Goal: Navigation & Orientation: Find specific page/section

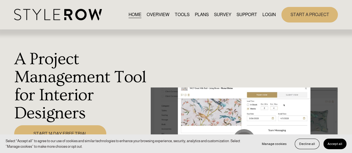
click at [260, 17] on nav "HOME OVERVIEW TOOLS PLANS SURVEY SUPPORT QUESTIONS FEATURED STYLEBOARD RESOURCE…" at bounding box center [202, 15] width 147 height 8
click at [265, 16] on link "LOGIN" at bounding box center [269, 15] width 13 height 8
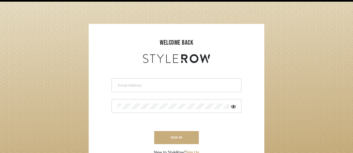
scroll to position [28, 0]
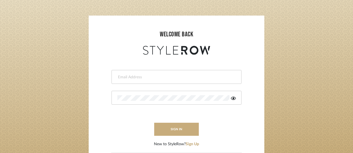
type input "[PERSON_NAME][EMAIL_ADDRESS][DOMAIN_NAME]"
click at [180, 128] on button "sign in" at bounding box center [176, 129] width 45 height 13
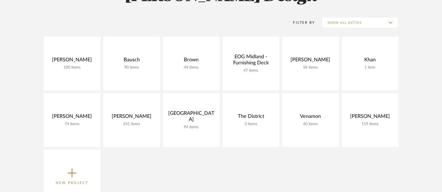
scroll to position [104, 0]
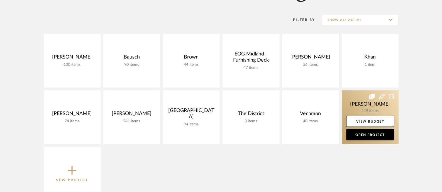
click at [359, 102] on link at bounding box center [370, 117] width 57 height 54
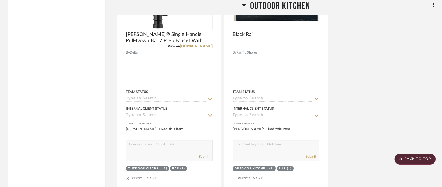
scroll to position [1567, 0]
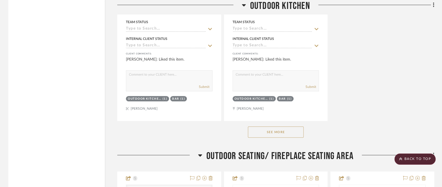
click at [285, 135] on div "See More" at bounding box center [275, 132] width 317 height 22
click at [287, 129] on button "See More" at bounding box center [276, 131] width 56 height 11
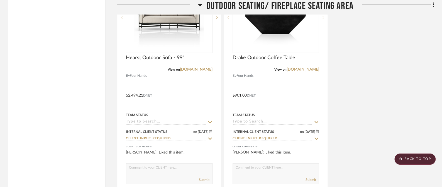
scroll to position [2368, 0]
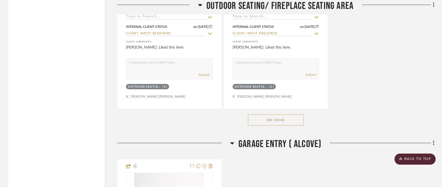
click at [277, 115] on button "See More" at bounding box center [276, 119] width 56 height 11
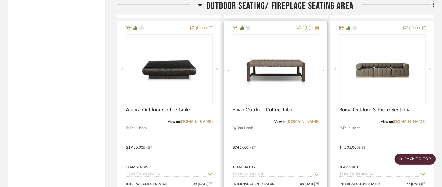
scroll to position [2472, 0]
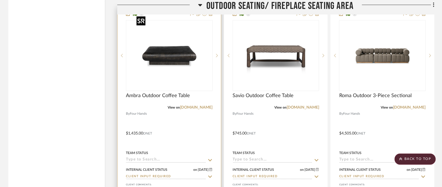
click at [165, 72] on div at bounding box center [169, 55] width 87 height 71
click at [171, 92] on span "Ambra Outdoor Coffee Table" at bounding box center [158, 95] width 64 height 6
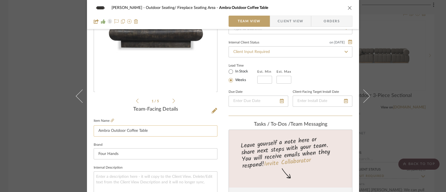
scroll to position [69, 0]
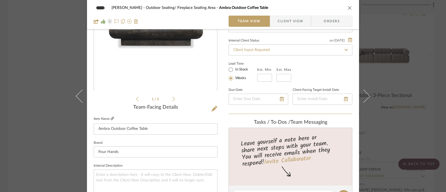
click at [111, 118] on icon at bounding box center [112, 118] width 3 height 3
click at [24, 35] on div "Wagner Outdoor Seating/ Fireplace Seating Area Ambra Outdoor Coffee Table Team …" at bounding box center [223, 96] width 446 height 192
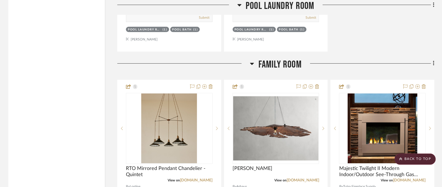
scroll to position [6441, 0]
